Goal: Transaction & Acquisition: Book appointment/travel/reservation

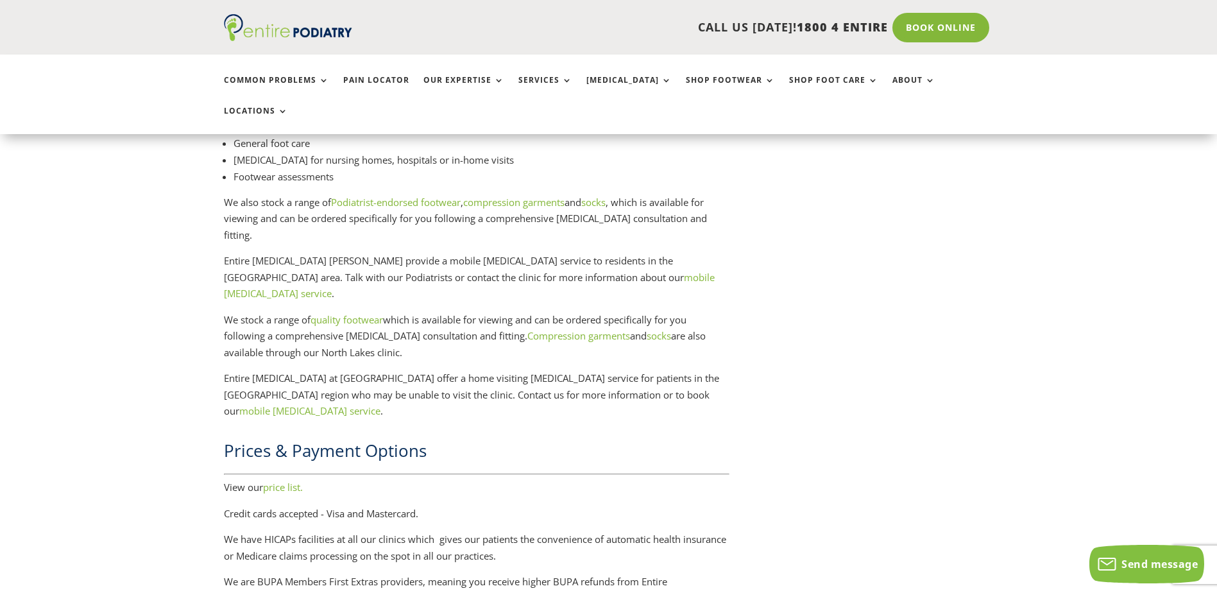
scroll to position [1950, 0]
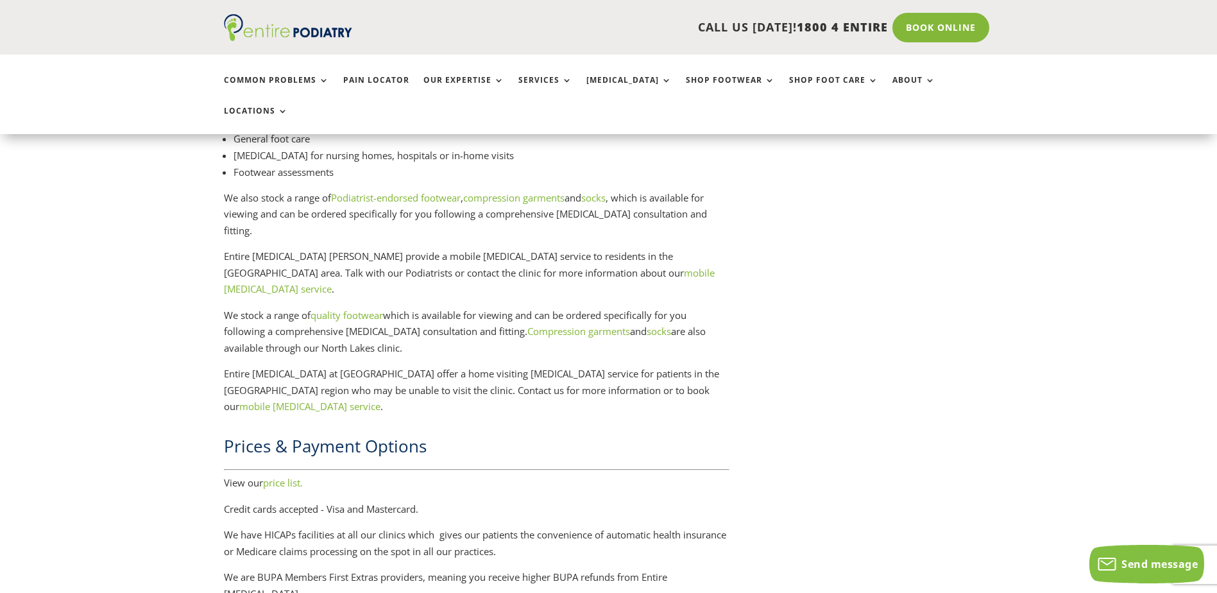
click at [292, 476] on link "price list." at bounding box center [283, 482] width 40 height 13
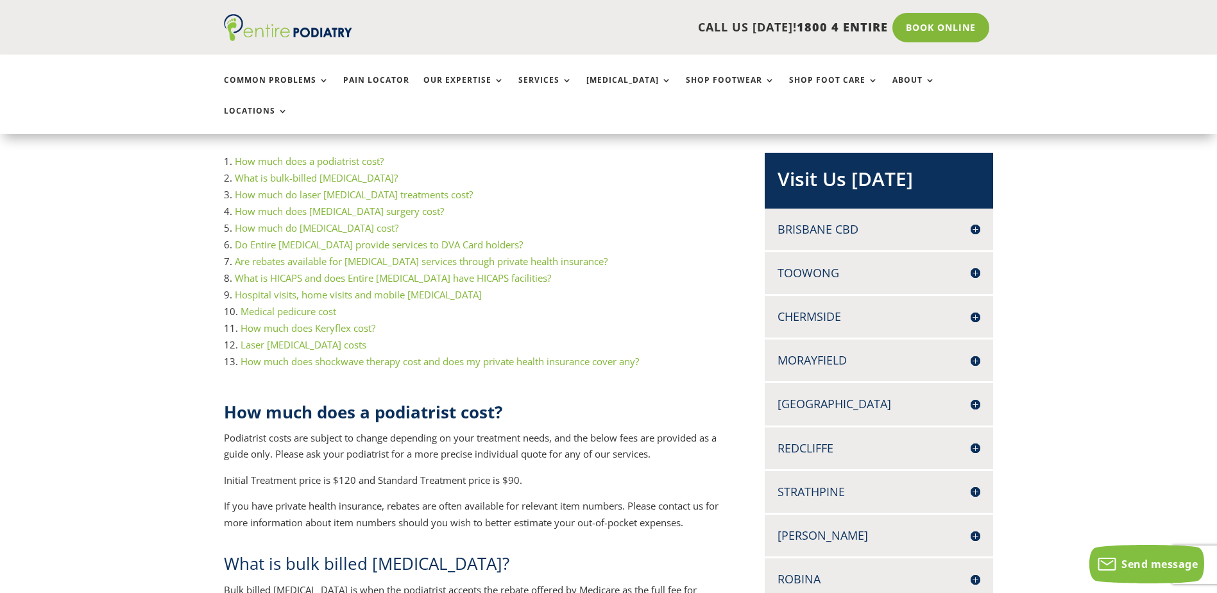
scroll to position [257, 0]
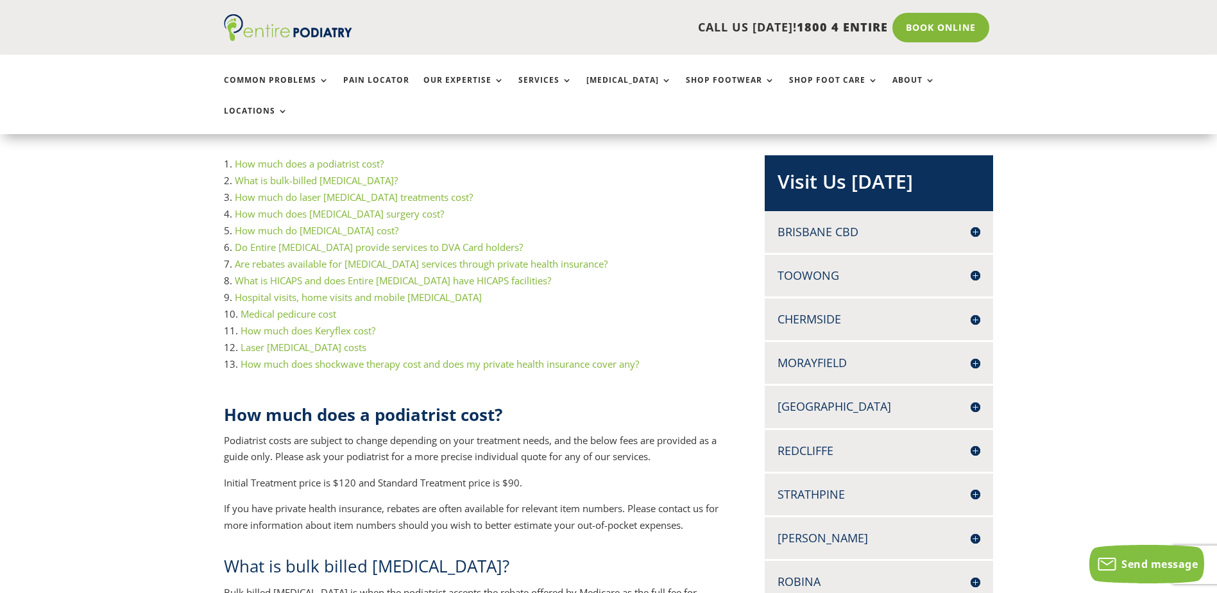
click at [804, 443] on h4 "Redcliffe" at bounding box center [878, 451] width 203 height 16
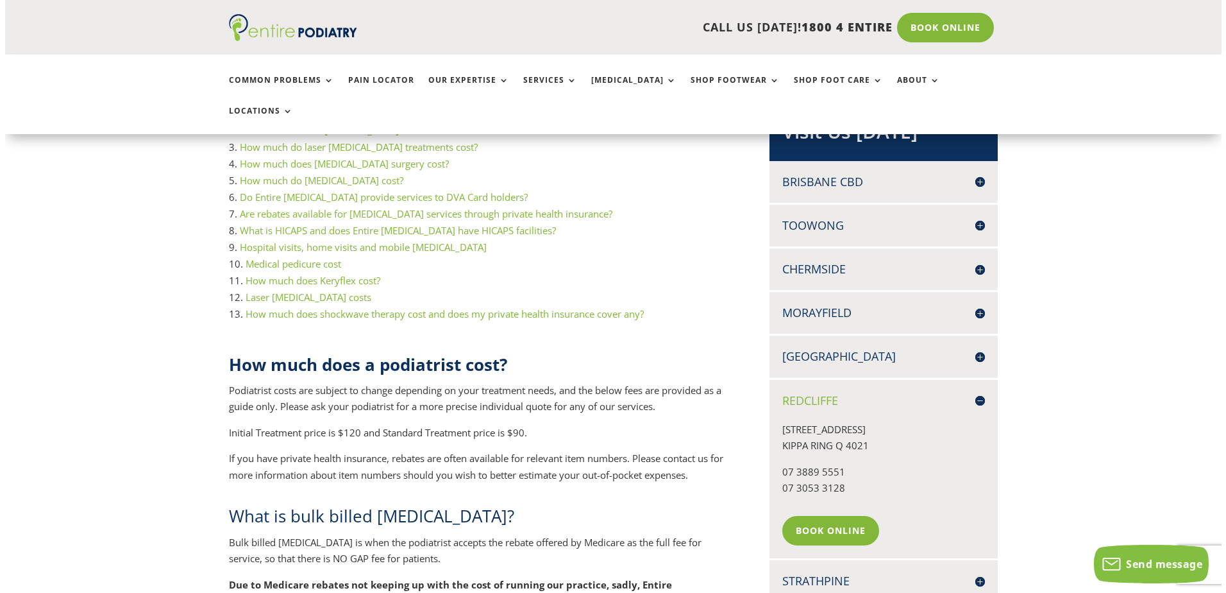
scroll to position [308, 0]
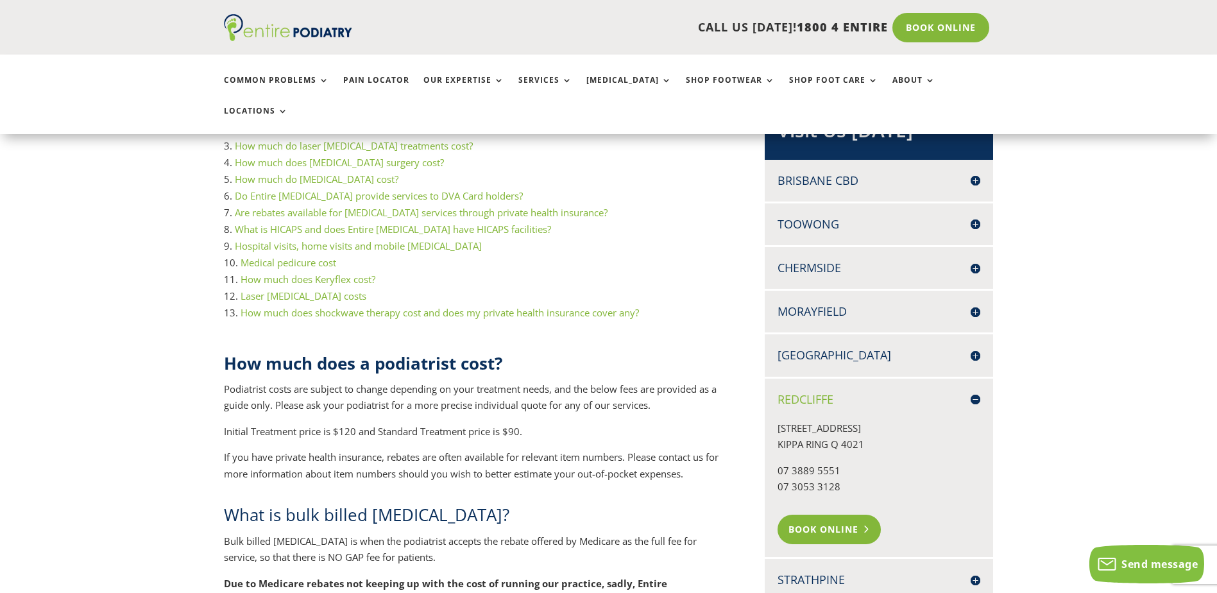
click at [825, 514] on link "Book Online" at bounding box center [828, 529] width 103 height 30
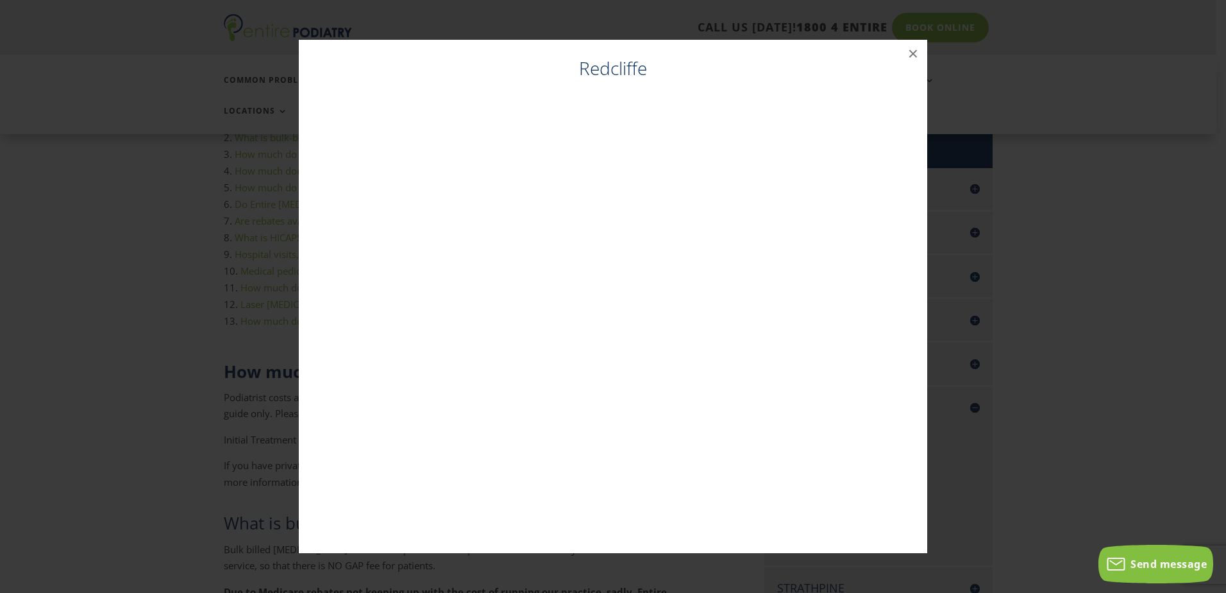
scroll to position [299, 0]
